Goal: Task Accomplishment & Management: Manage account settings

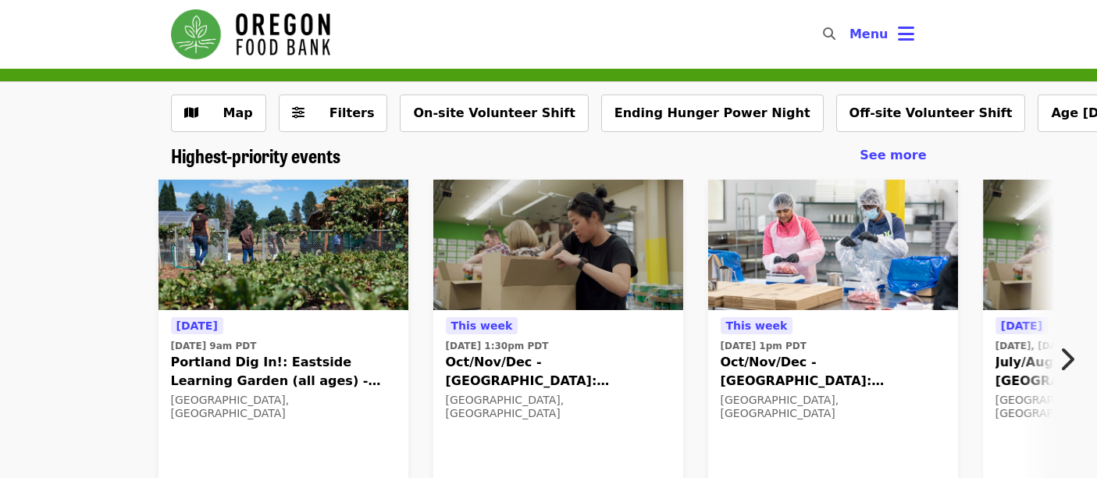
click at [912, 34] on icon "bars icon" at bounding box center [906, 34] width 16 height 23
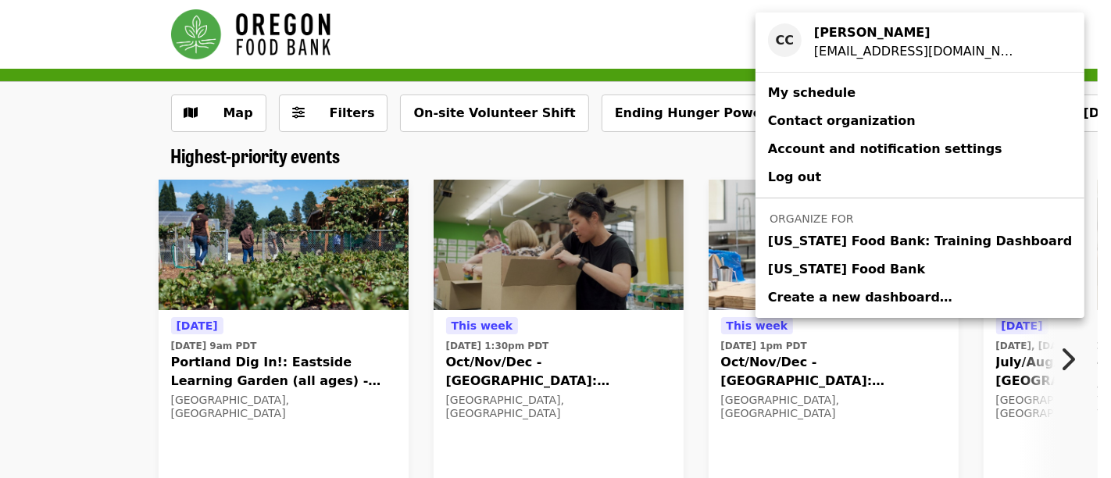
click at [875, 263] on span "[US_STATE] Food Bank" at bounding box center [846, 269] width 157 height 19
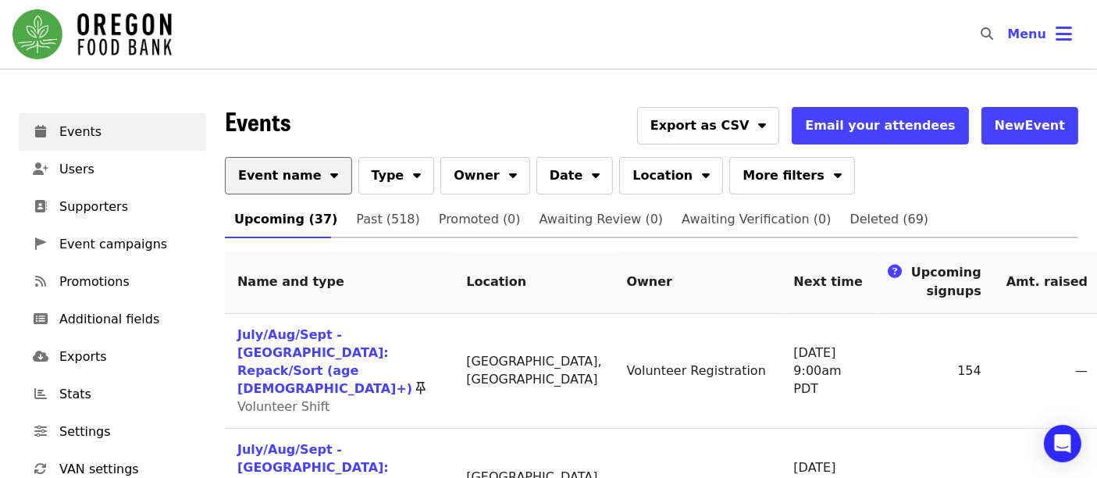
click at [331, 165] on span at bounding box center [335, 173] width 8 height 19
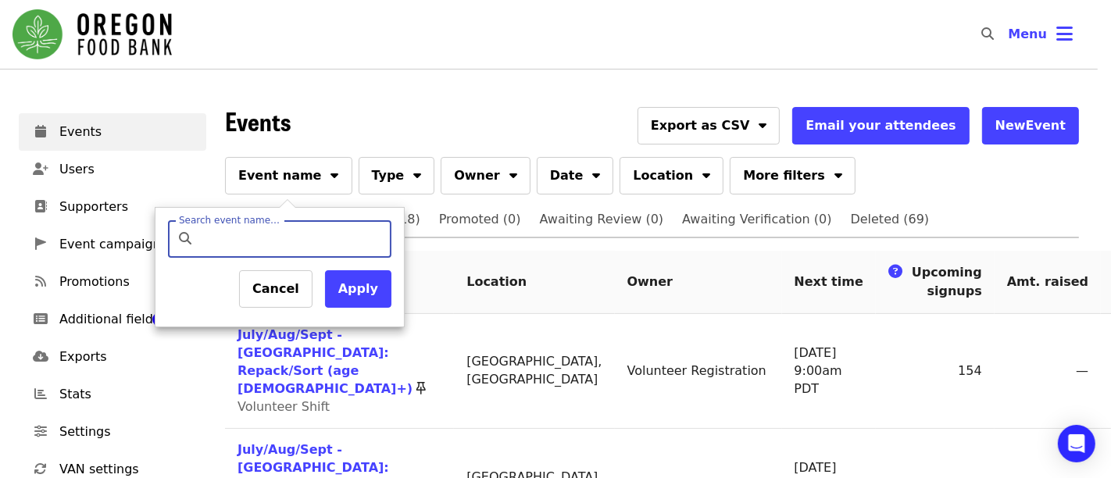
click at [291, 234] on input "Search event name…" at bounding box center [293, 238] width 184 height 37
type input "*********"
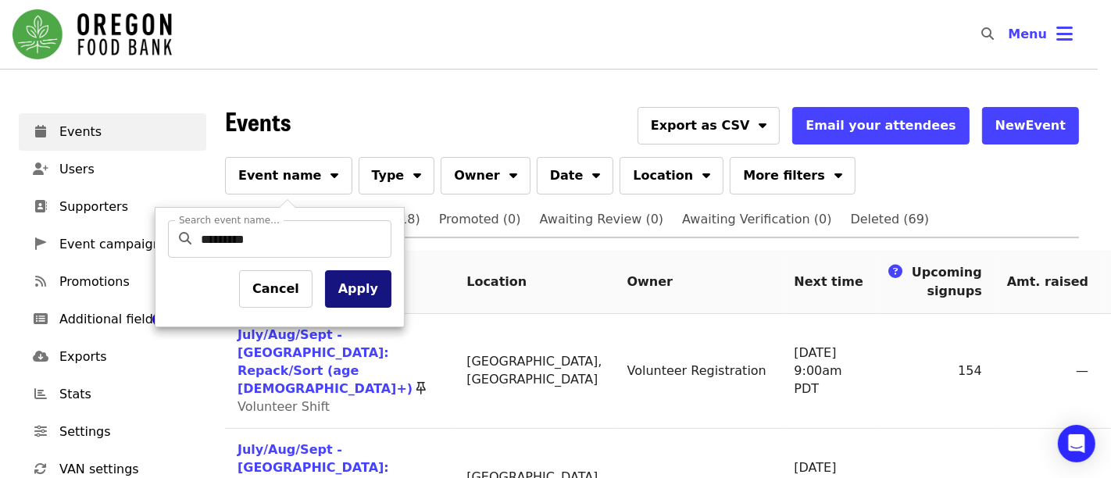
click at [355, 288] on button "Apply" at bounding box center [358, 288] width 66 height 37
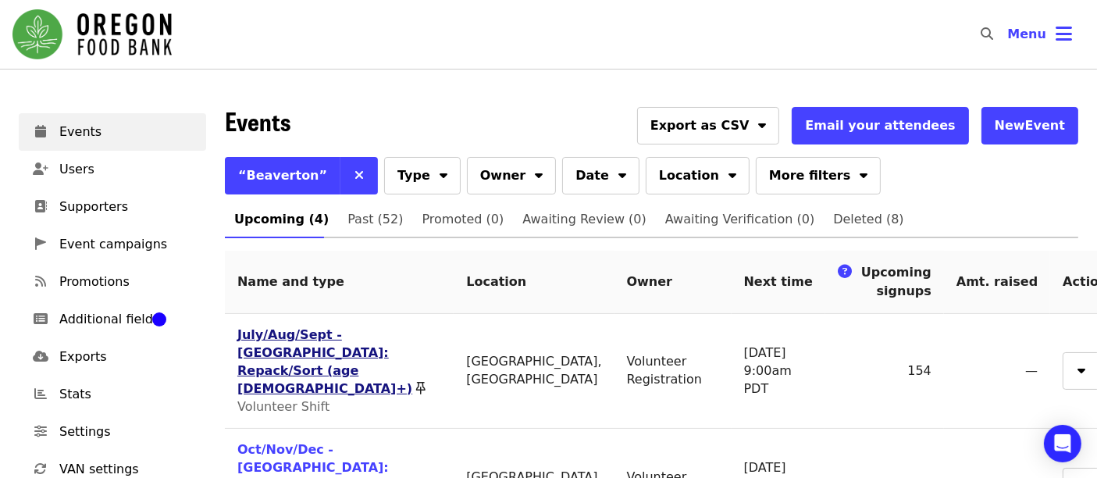
click at [326, 341] on link "July/Aug/Sept - [GEOGRAPHIC_DATA]: Repack/Sort (age [DEMOGRAPHIC_DATA]+)" at bounding box center [324, 361] width 175 height 69
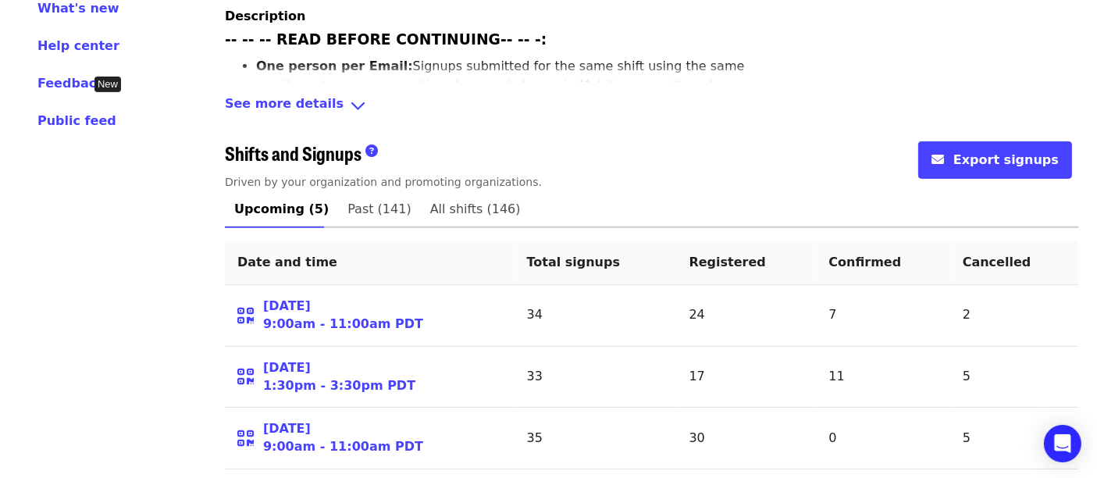
scroll to position [596, 0]
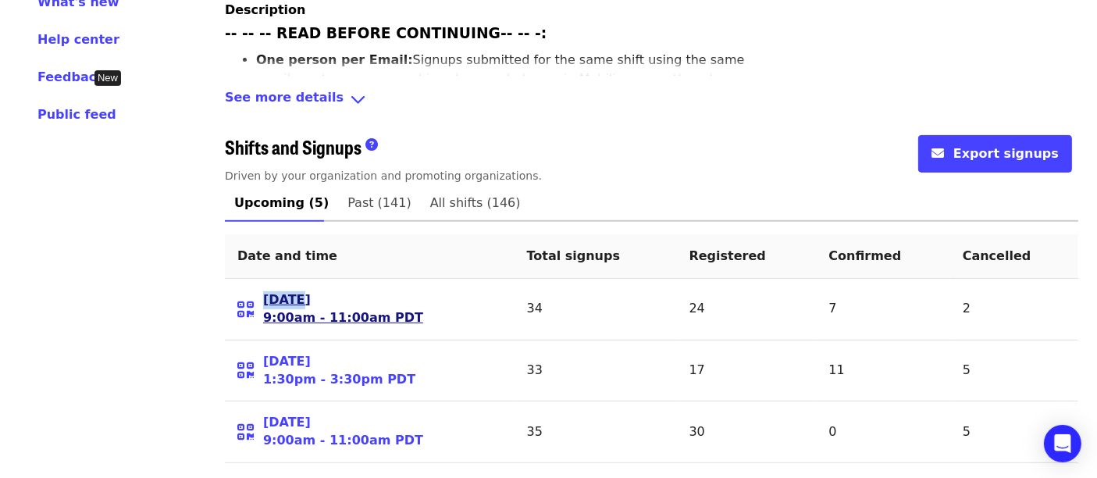
drag, startPoint x: 297, startPoint y: 251, endPoint x: 298, endPoint y: 278, distance: 27.4
click at [298, 279] on td "[DATE] 9:00am - 11:00am PDT" at bounding box center [370, 310] width 290 height 62
click at [298, 291] on link "[DATE] 9:00am - 11:00am PDT" at bounding box center [343, 309] width 160 height 36
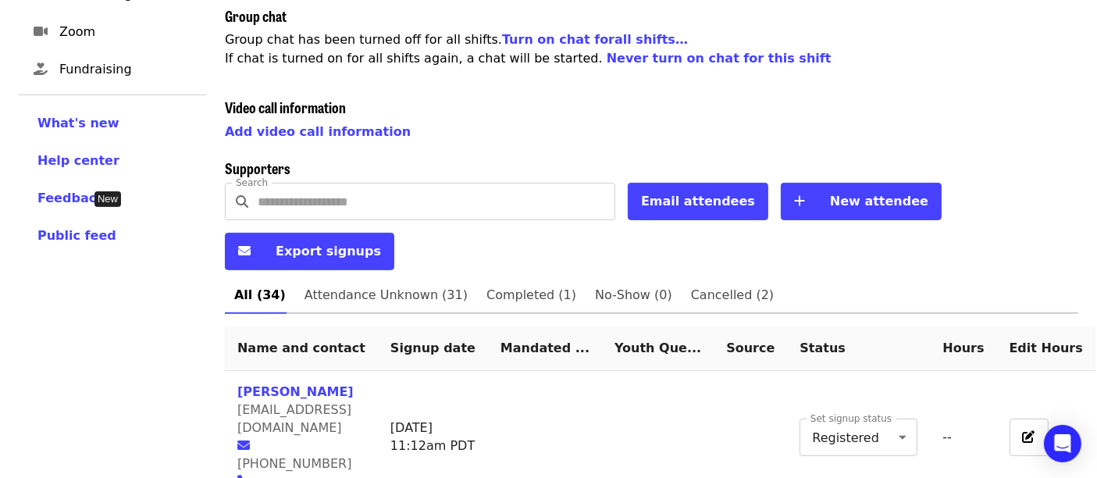
scroll to position [490, 0]
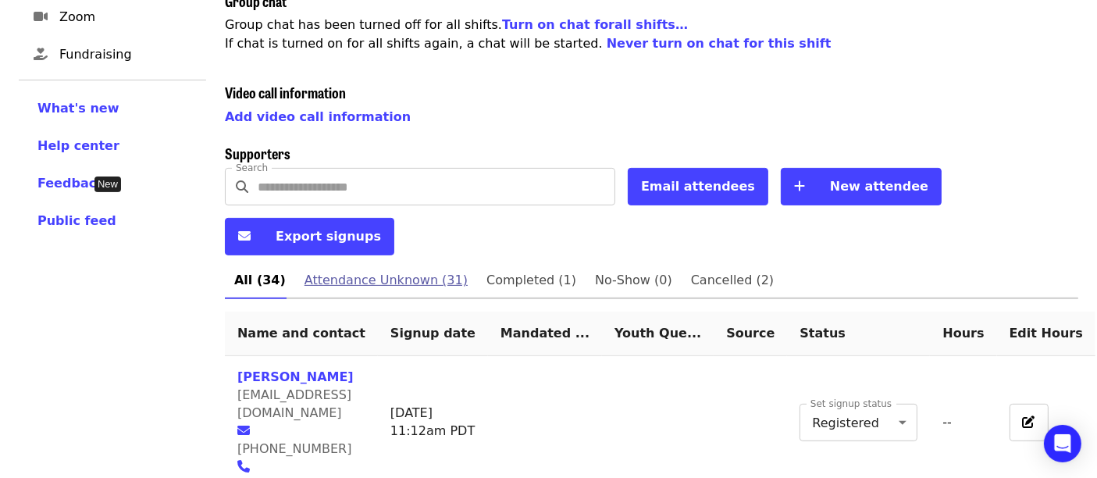
click at [400, 269] on span "Attendance Unknown (31)" at bounding box center [386, 280] width 163 height 22
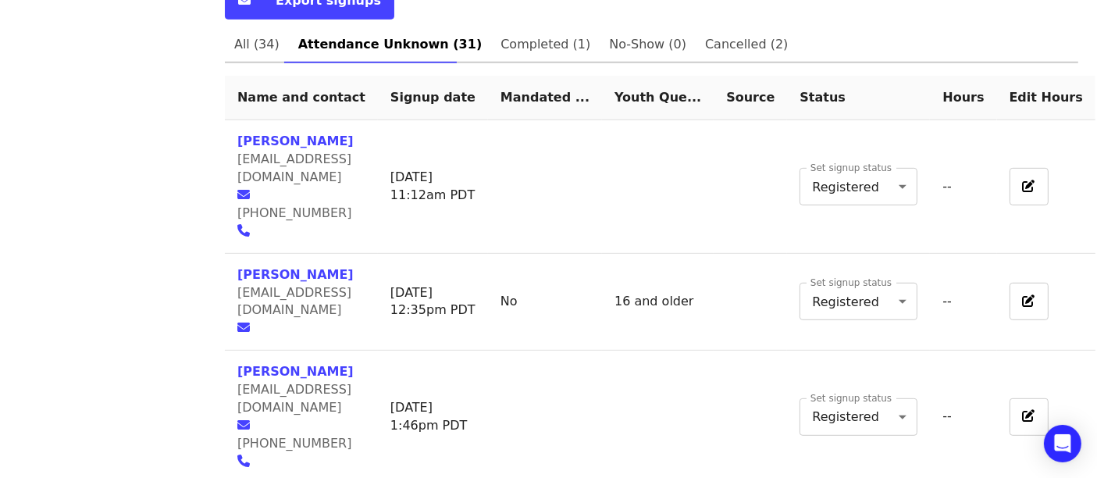
scroll to position [733, 0]
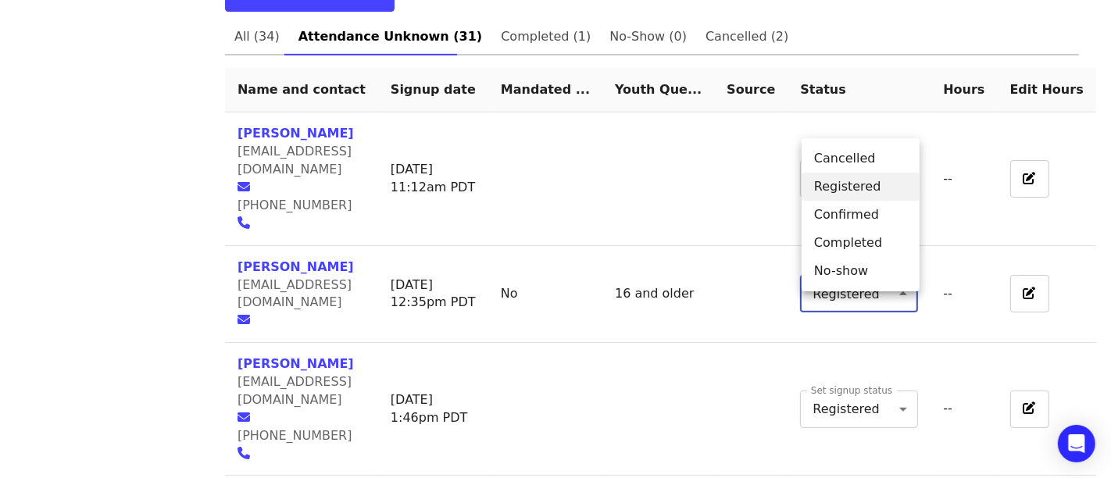
click at [872, 243] on li "Completed" at bounding box center [860, 243] width 118 height 28
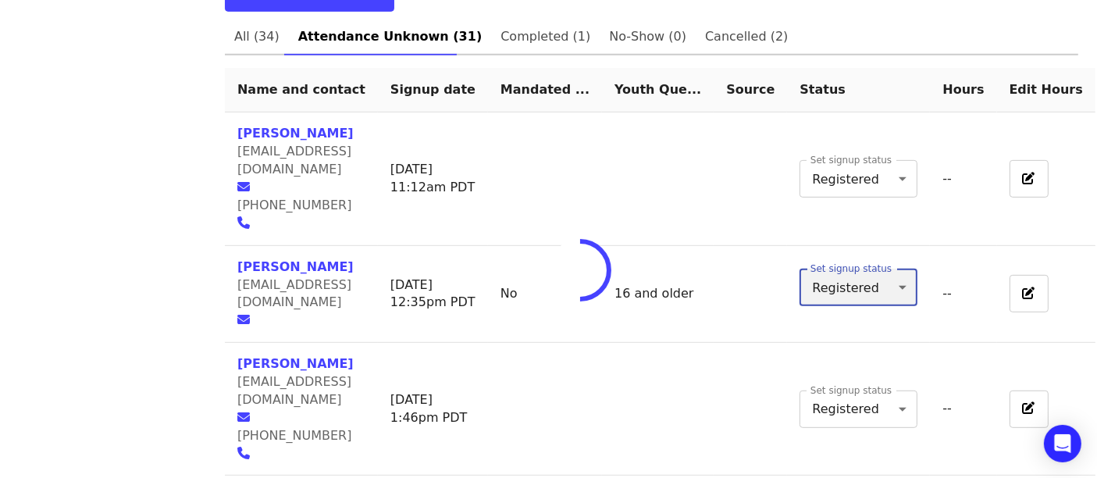
type input "*"
